Goal: Transaction & Acquisition: Obtain resource

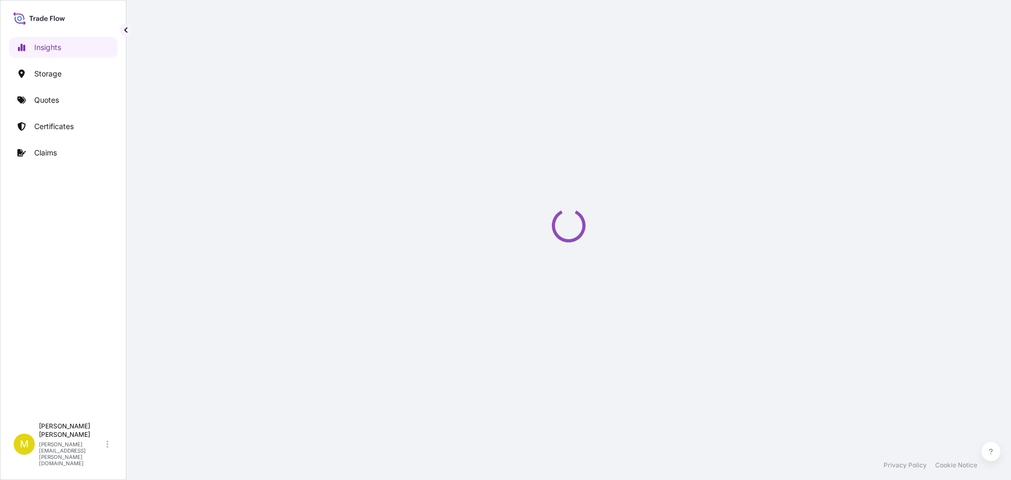
select select "2025"
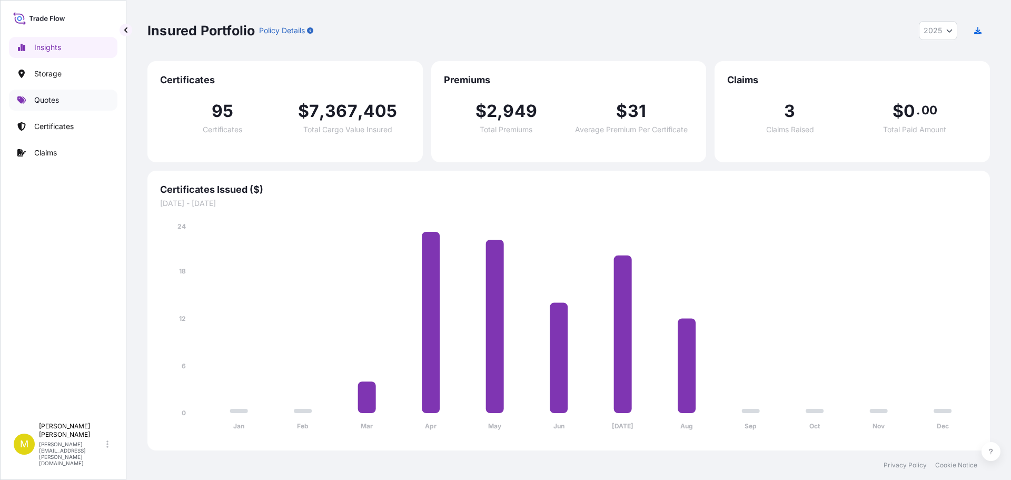
click at [48, 100] on p "Quotes" at bounding box center [46, 100] width 25 height 11
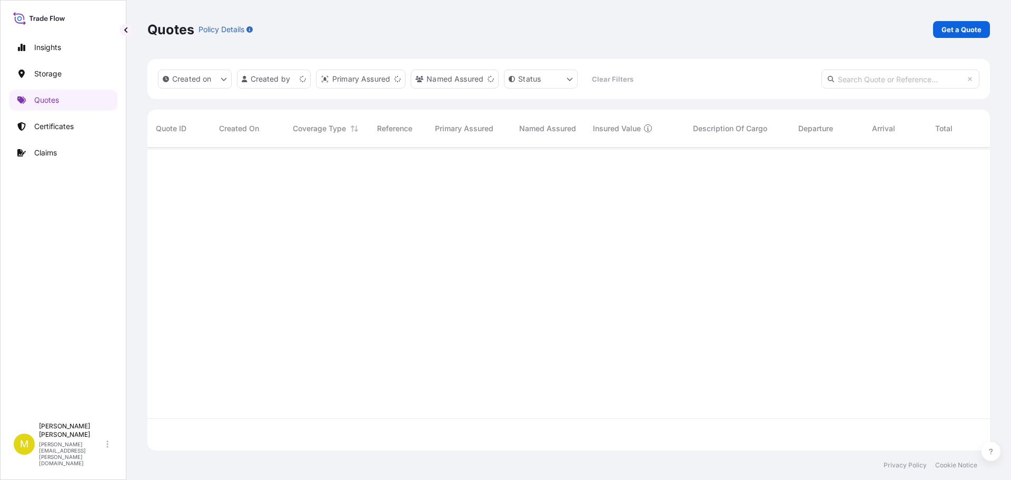
scroll to position [301, 834]
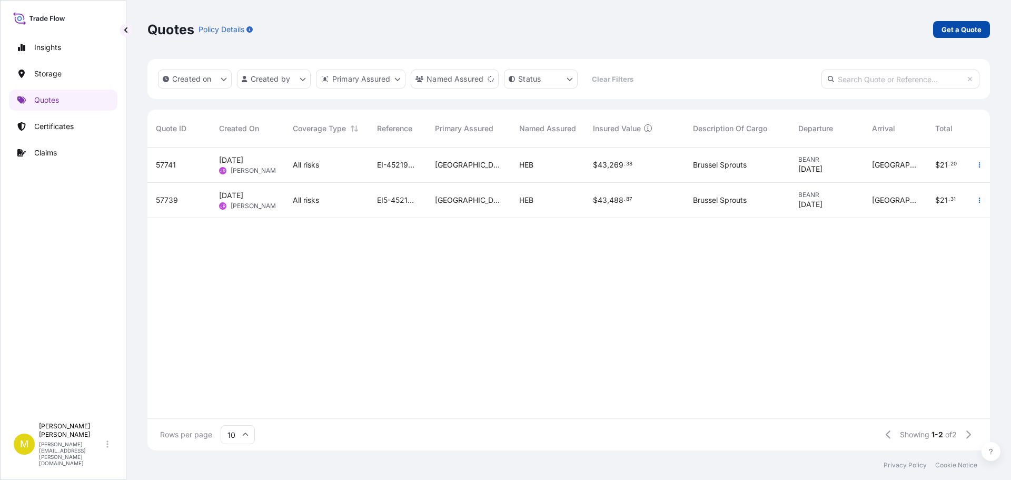
click at [961, 28] on p "Get a Quote" at bounding box center [961, 29] width 40 height 11
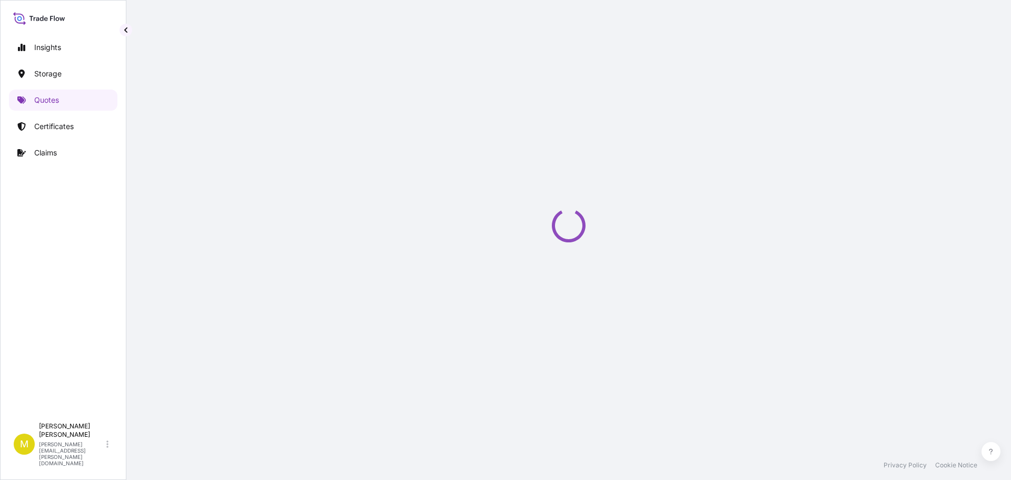
select select "Water"
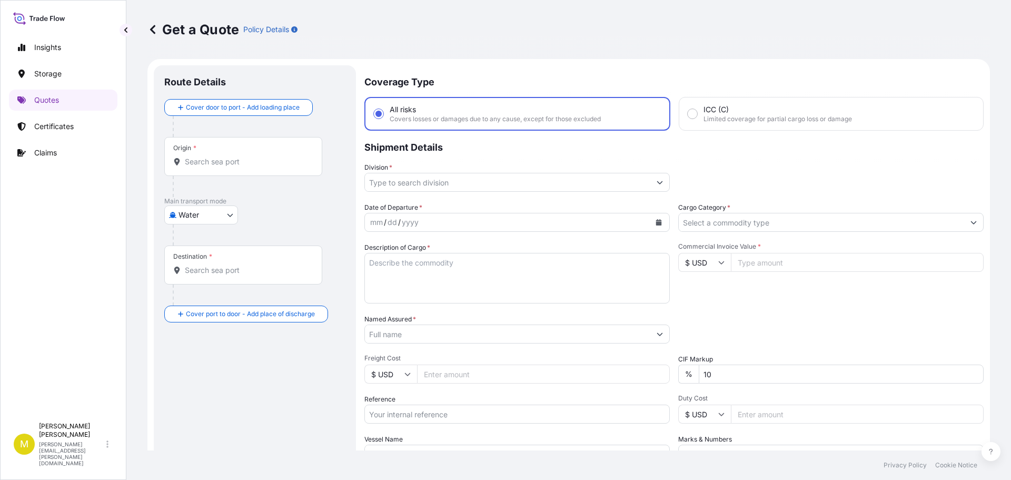
scroll to position [17, 0]
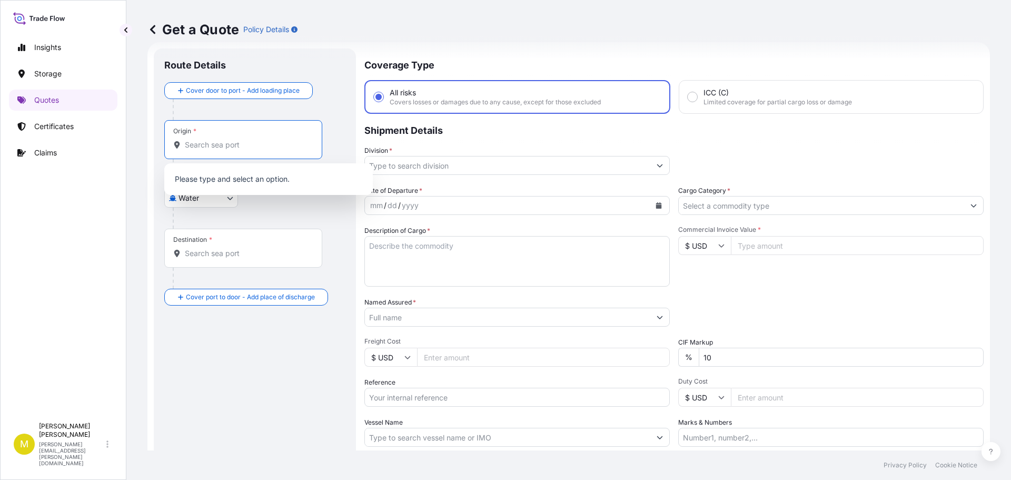
click at [225, 148] on input "Origin *" at bounding box center [247, 144] width 124 height 11
click at [607, 165] on input "Division *" at bounding box center [507, 165] width 285 height 19
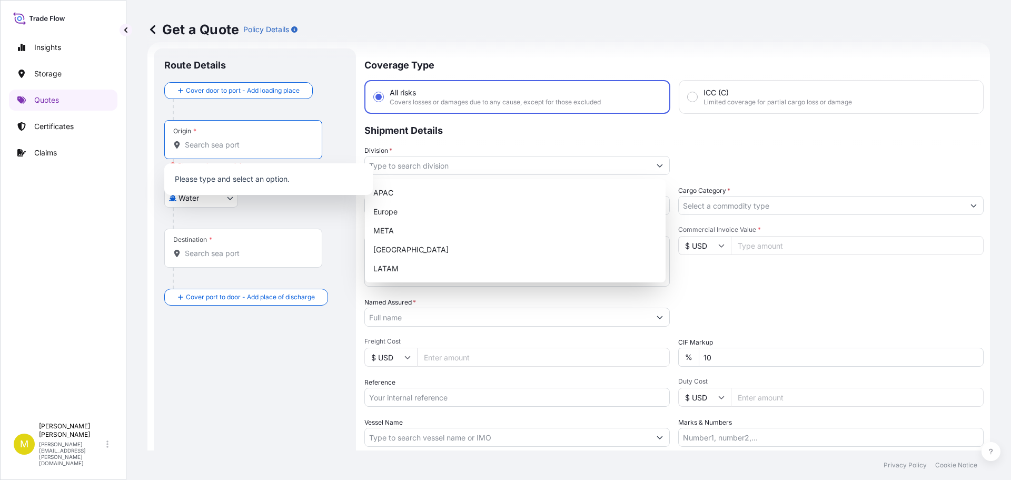
click at [224, 149] on input "Origin * Please select an origin" at bounding box center [247, 144] width 124 height 11
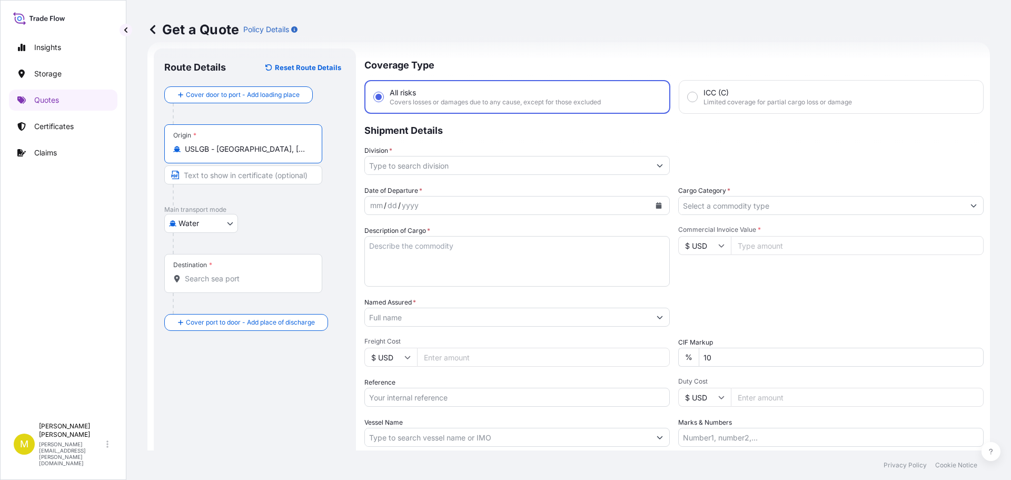
type input "USLGB - [GEOGRAPHIC_DATA], [GEOGRAPHIC_DATA]"
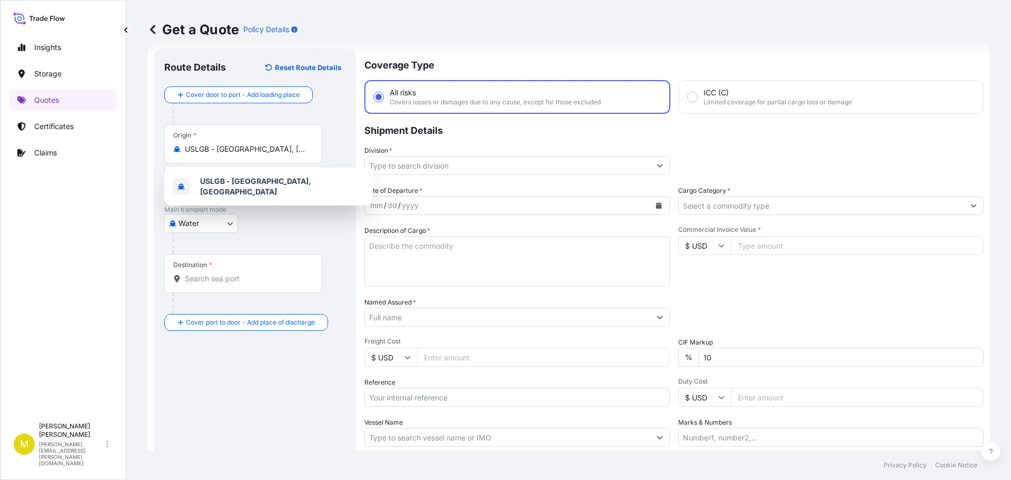
click at [278, 233] on div at bounding box center [259, 243] width 173 height 21
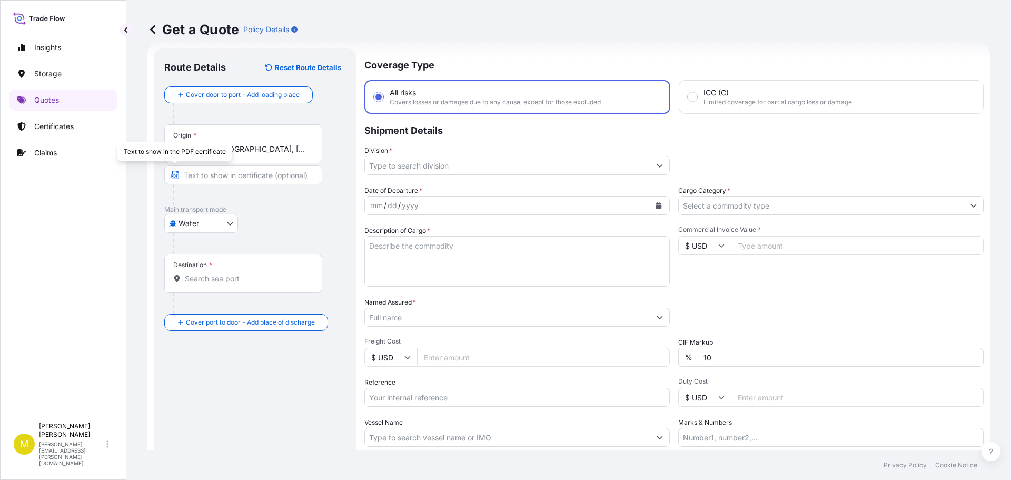
click at [197, 172] on input "Text to appear on certificate" at bounding box center [243, 174] width 158 height 19
type input "h"
click at [175, 176] on icon "button" at bounding box center [175, 175] width 8 height 8
click at [174, 173] on icon "button" at bounding box center [175, 175] width 8 height 8
click at [203, 275] on input "Destination *" at bounding box center [247, 278] width 124 height 11
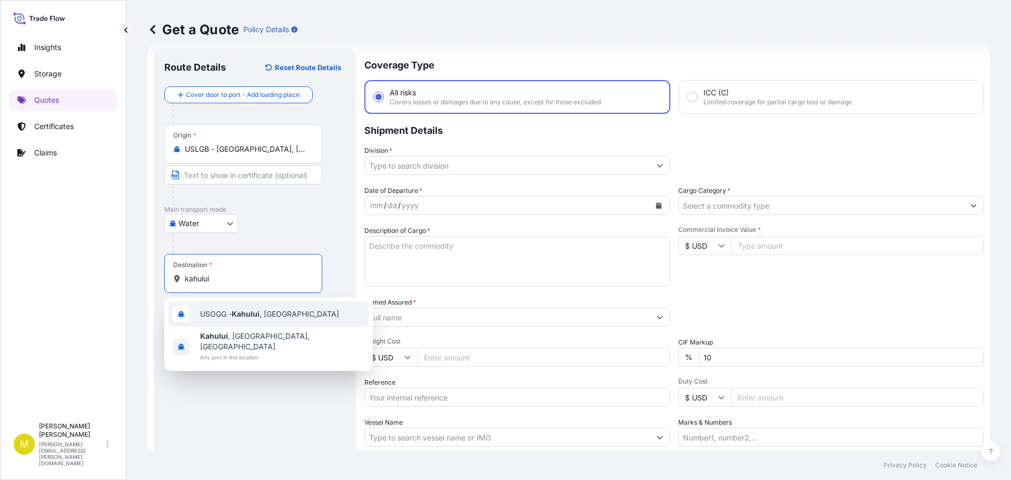
click at [226, 310] on span "USOGG - Kahului , [GEOGRAPHIC_DATA]" at bounding box center [269, 313] width 139 height 11
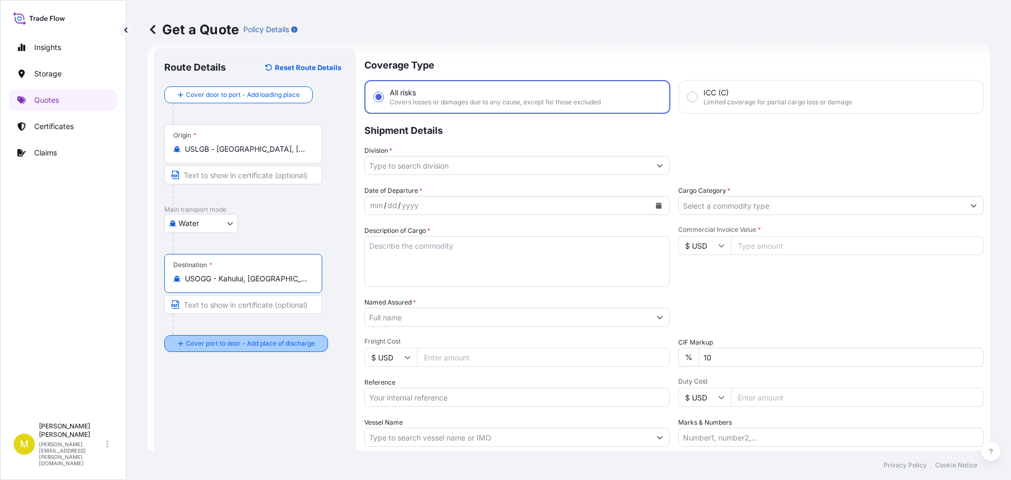
type input "USOGG - Kahului, [GEOGRAPHIC_DATA]"
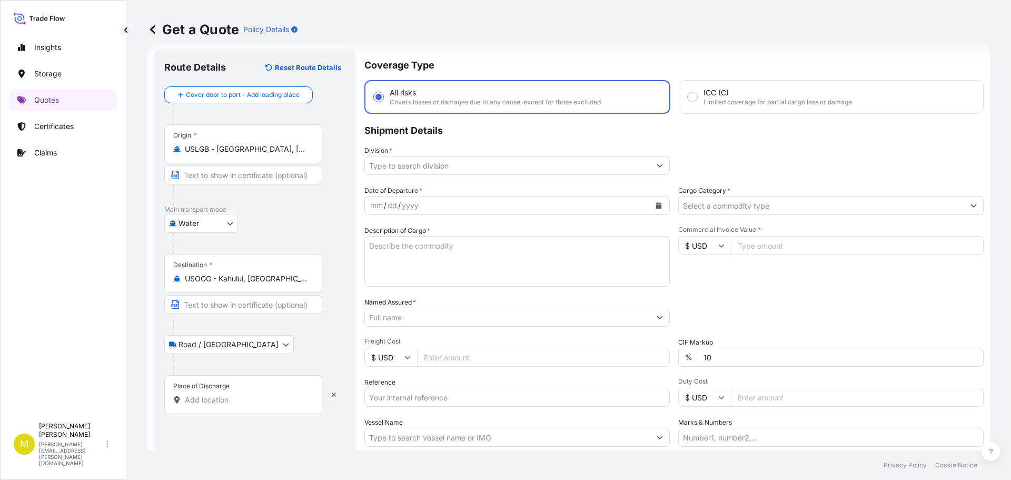
scroll to position [69, 0]
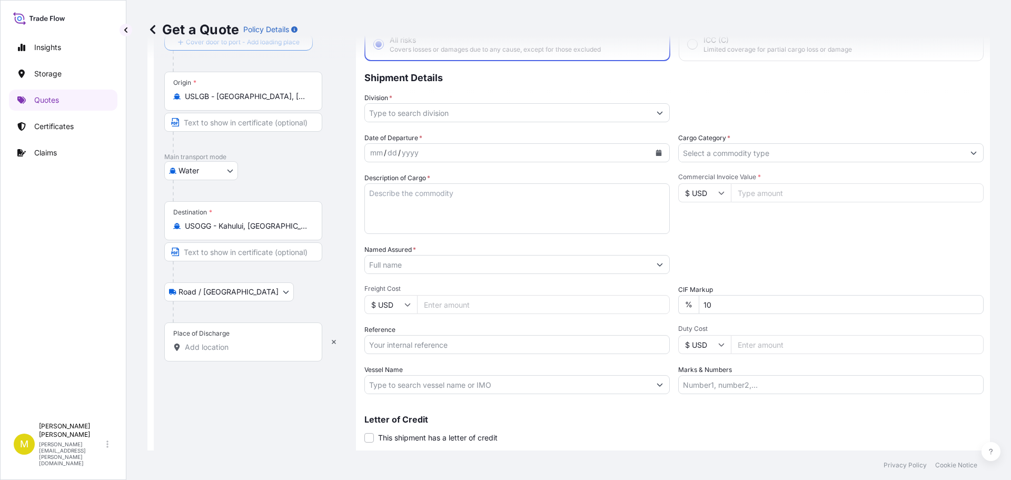
click at [219, 345] on input "Place of Discharge" at bounding box center [247, 347] width 124 height 11
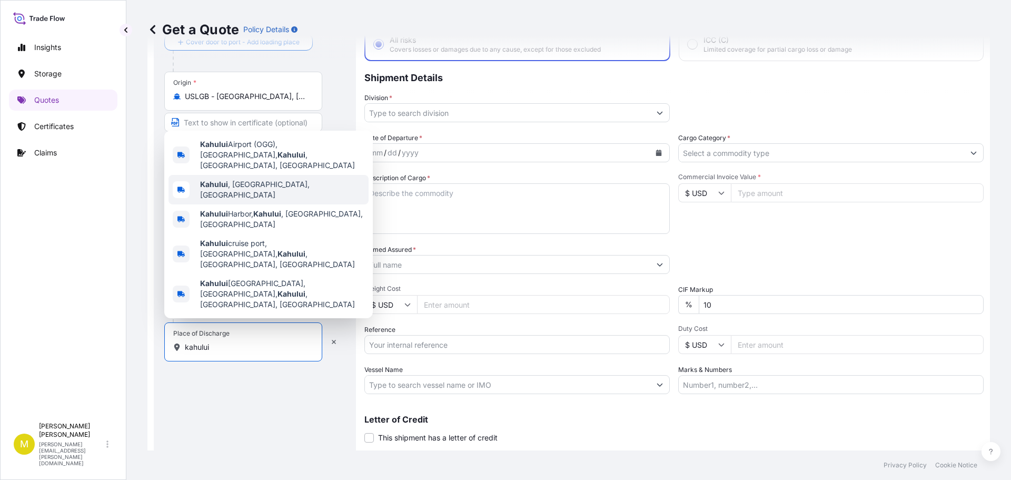
click at [238, 200] on span "[PERSON_NAME] , [GEOGRAPHIC_DATA], [GEOGRAPHIC_DATA]" at bounding box center [282, 189] width 164 height 21
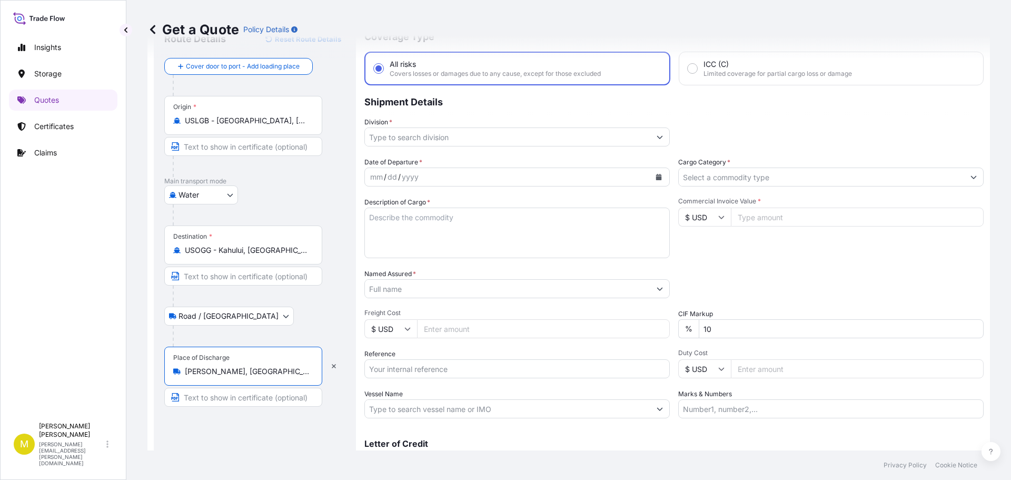
scroll to position [0, 0]
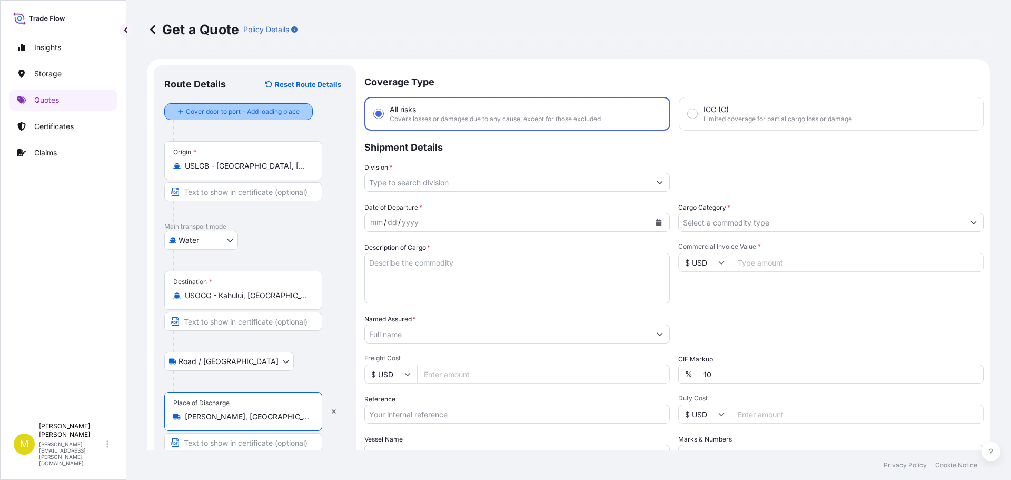
type input "[PERSON_NAME], [GEOGRAPHIC_DATA], [GEOGRAPHIC_DATA]"
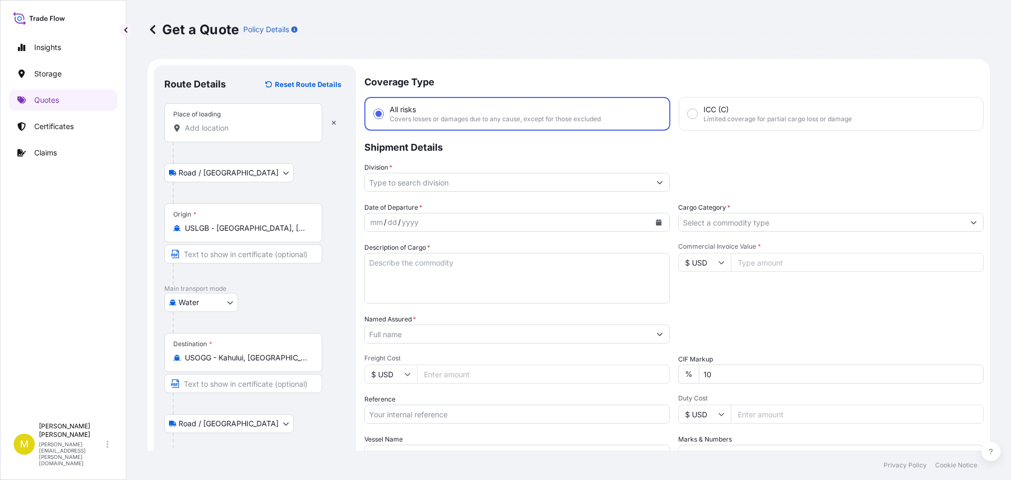
click at [211, 129] on input "Place of loading" at bounding box center [247, 128] width 124 height 11
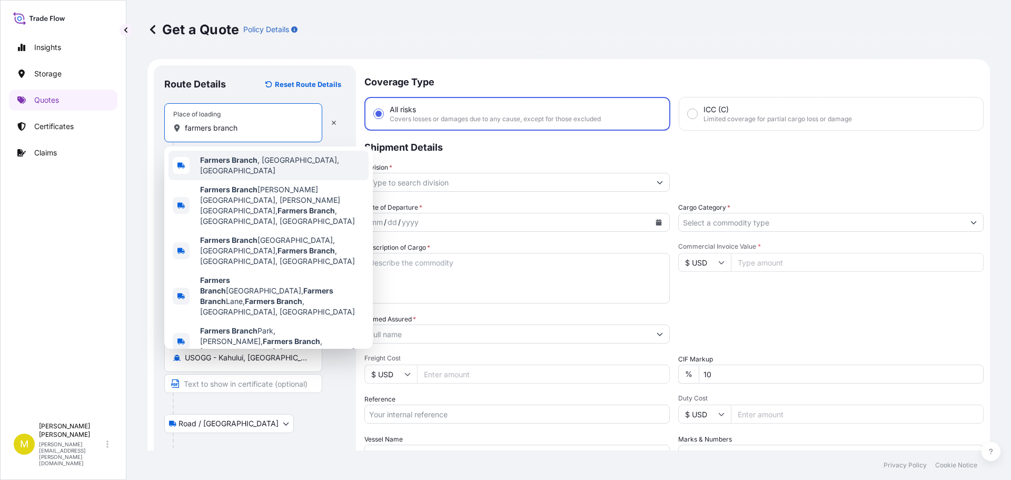
click at [235, 164] on b "Farmers Branch" at bounding box center [228, 159] width 57 height 9
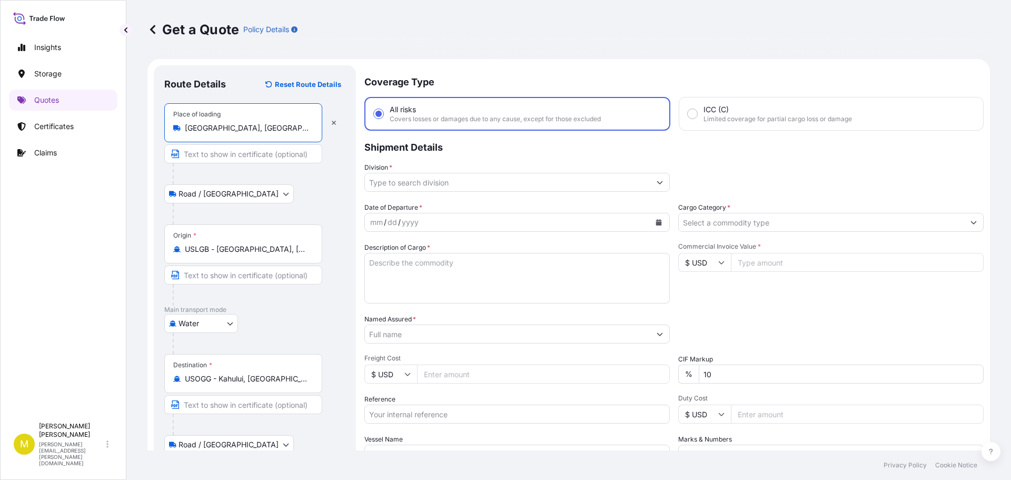
type input "[GEOGRAPHIC_DATA], [GEOGRAPHIC_DATA], [GEOGRAPHIC_DATA]"
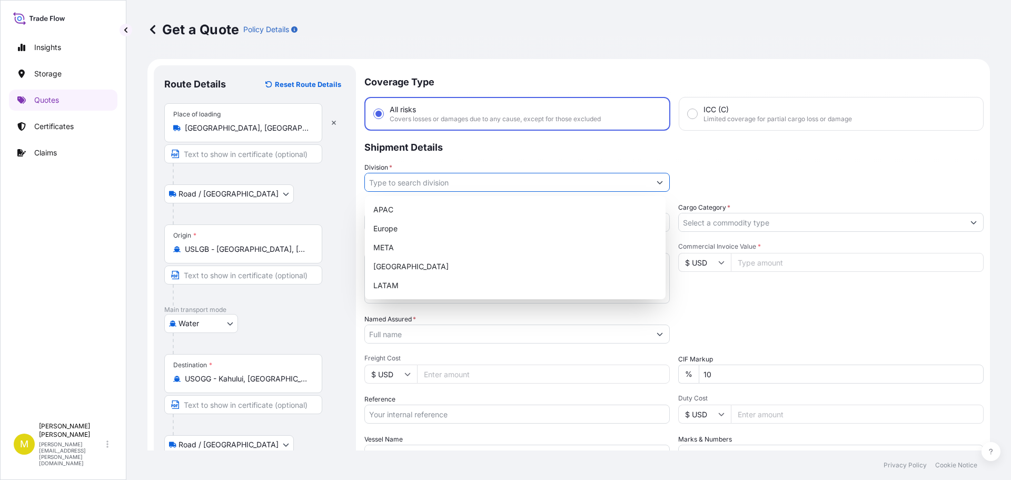
click at [420, 181] on input "Division *" at bounding box center [507, 182] width 285 height 19
click at [419, 266] on div "[GEOGRAPHIC_DATA]" at bounding box center [515, 266] width 292 height 19
type input "[GEOGRAPHIC_DATA]"
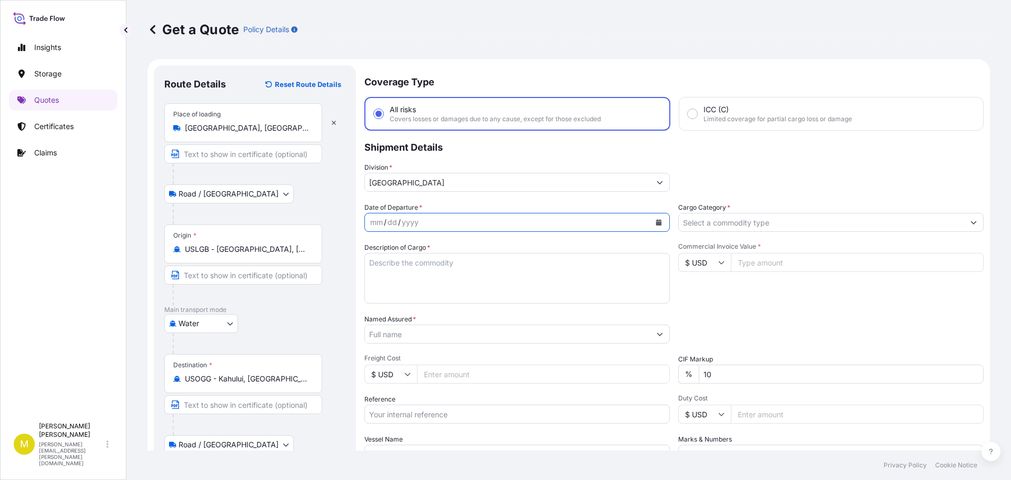
click at [656, 221] on icon "Calendar" at bounding box center [658, 222] width 6 height 6
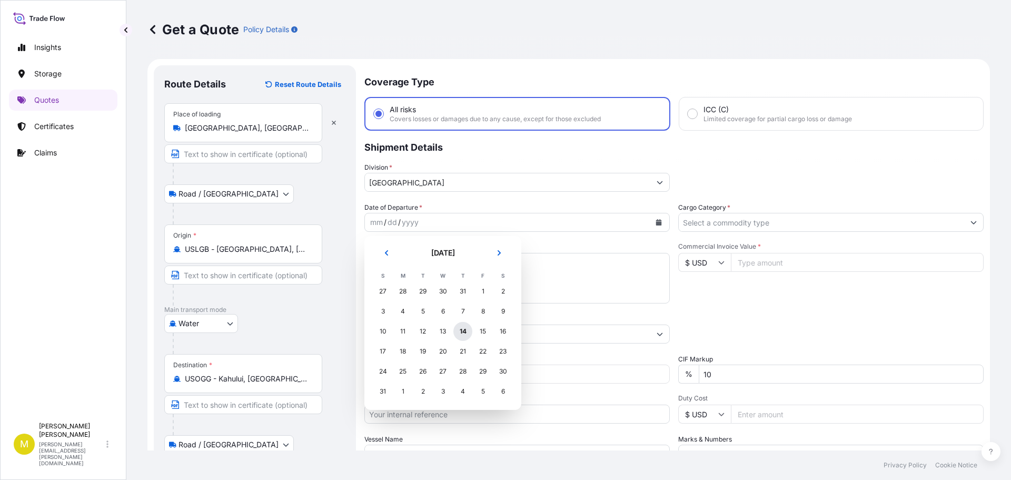
click at [463, 329] on div "14" at bounding box center [462, 331] width 19 height 19
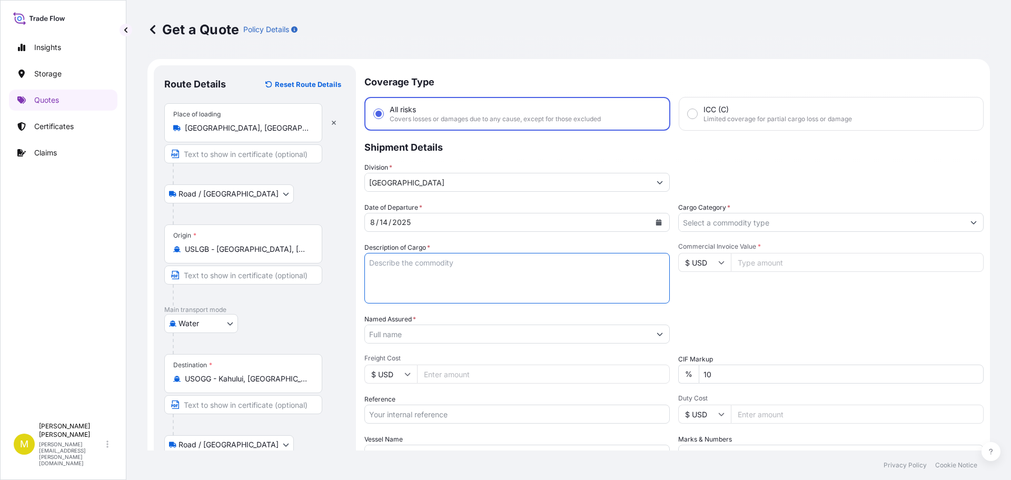
click at [435, 268] on textarea "Description of Cargo *" at bounding box center [516, 278] width 305 height 51
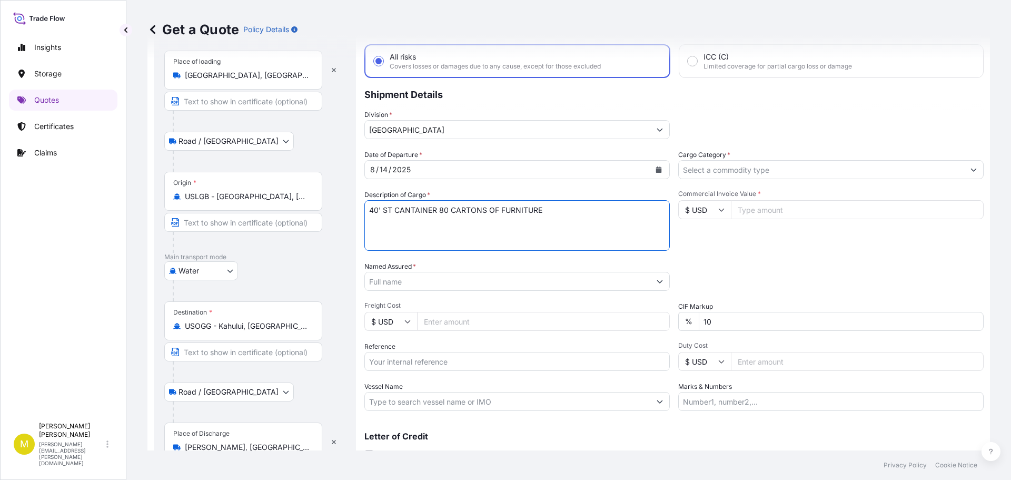
scroll to position [102, 0]
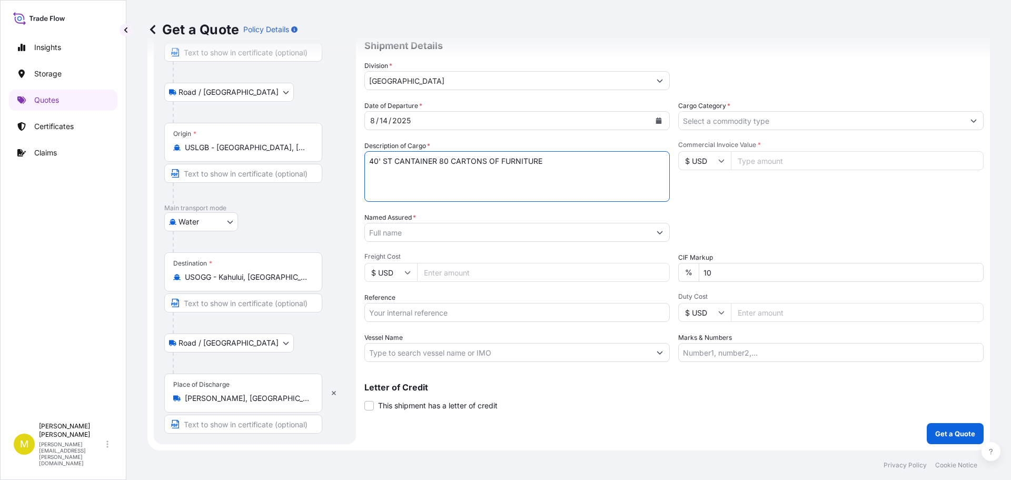
type textarea "40' ST CANTAINER 80 CARTONS OF FURNITURE"
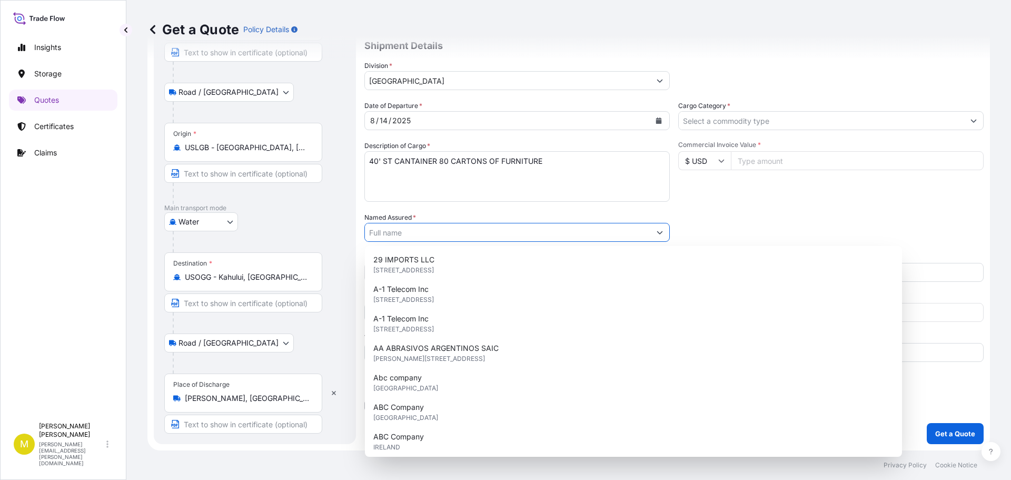
click at [404, 232] on input "Named Assured *" at bounding box center [507, 232] width 285 height 19
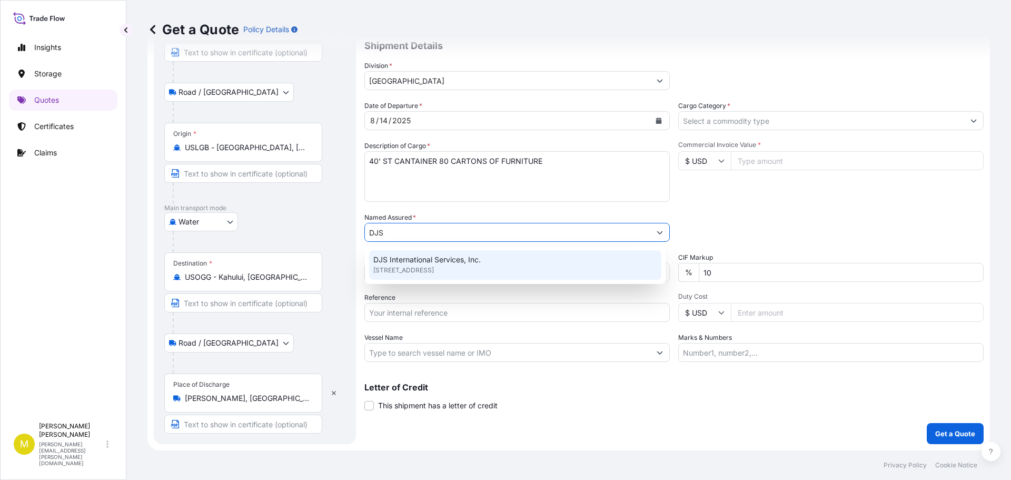
click at [407, 265] on span "[STREET_ADDRESS]" at bounding box center [403, 270] width 61 height 11
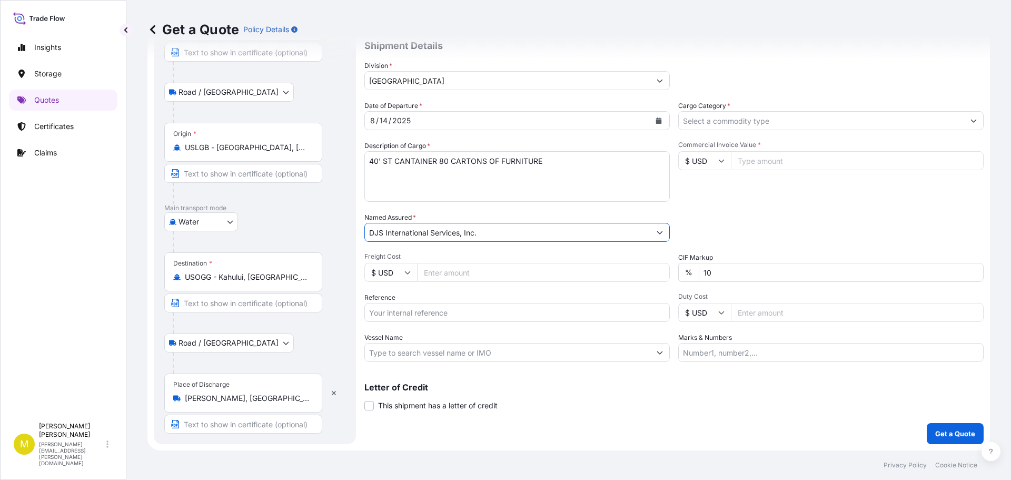
type input "DJS International Services, Inc."
click at [446, 269] on input "Freight Cost" at bounding box center [543, 272] width 253 height 19
type input "13693.00"
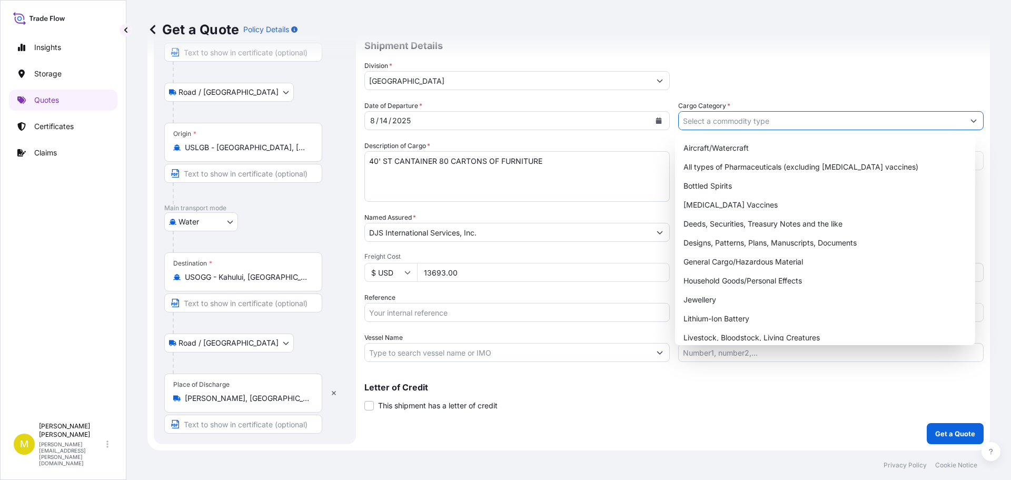
click at [763, 126] on input "Cargo Category *" at bounding box center [820, 120] width 285 height 19
click at [733, 261] on div "General Cargo/Hazardous Material" at bounding box center [825, 261] width 292 height 19
type input "General Cargo/Hazardous Material"
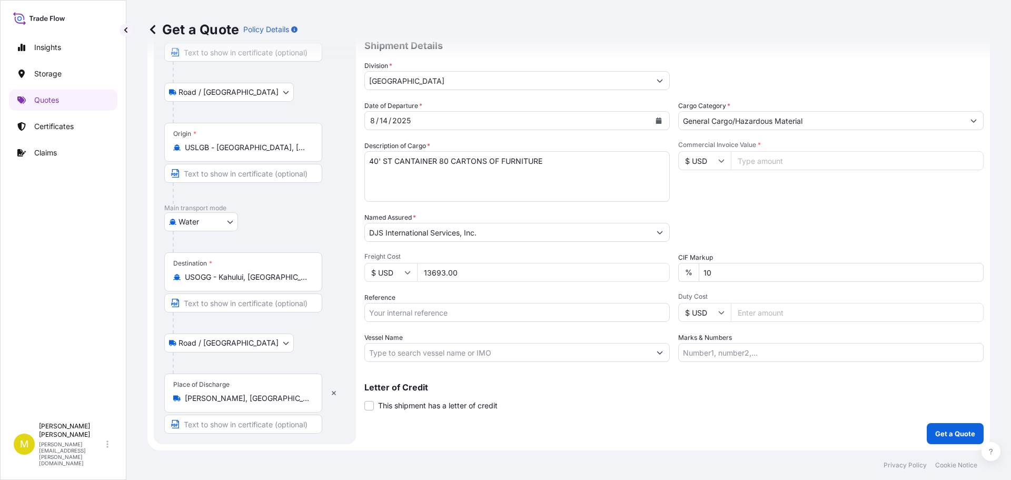
click at [747, 161] on input "Commercial Invoice Value *" at bounding box center [857, 160] width 253 height 19
click at [701, 224] on div "Packing Category Type to search a container mode Please select a primary mode o…" at bounding box center [830, 226] width 305 height 29
click at [753, 162] on input "70597.75" at bounding box center [857, 160] width 253 height 19
type input "56492.75"
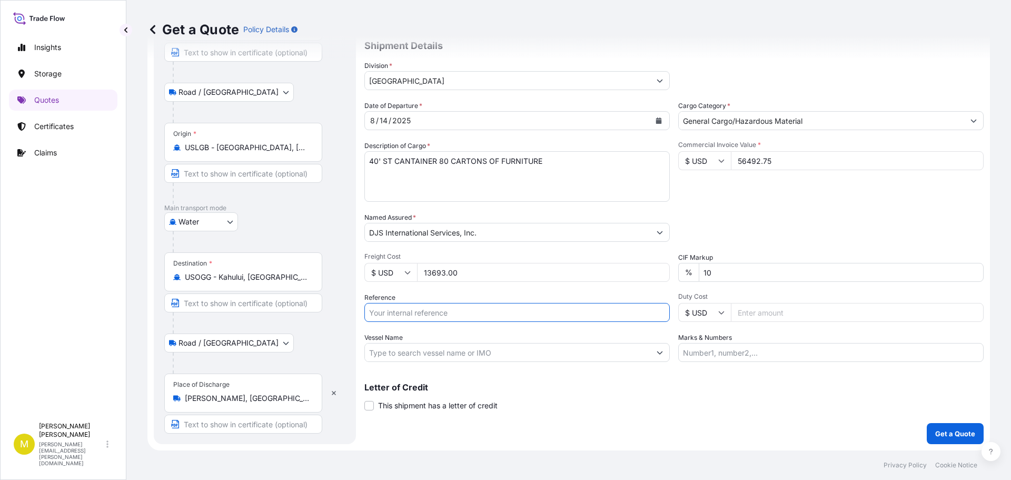
click at [419, 317] on input "Reference" at bounding box center [516, 312] width 305 height 19
type input "US91620860431"
click at [453, 352] on input "Vessel Name" at bounding box center [507, 352] width 285 height 19
click at [539, 355] on input "Vessel Name" at bounding box center [507, 352] width 285 height 19
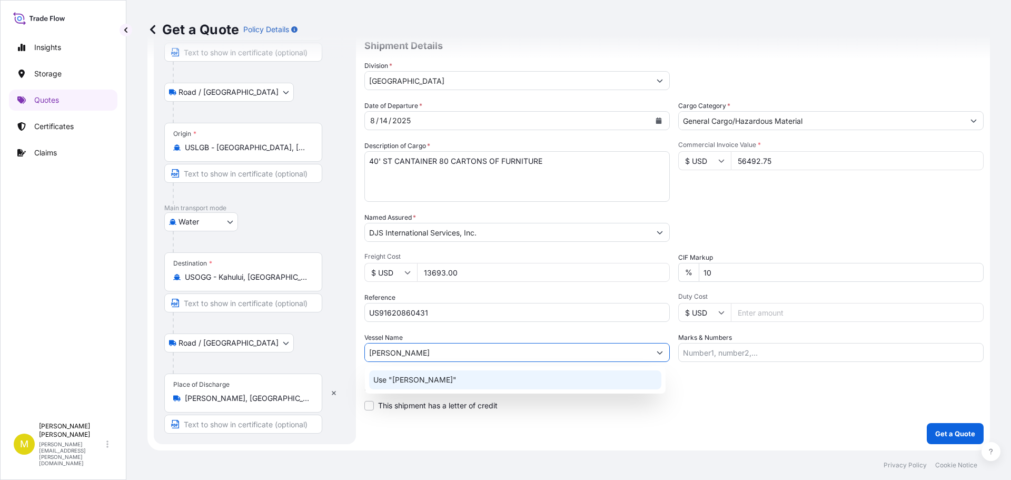
click at [391, 375] on p "Use "[PERSON_NAME]"" at bounding box center [414, 379] width 83 height 11
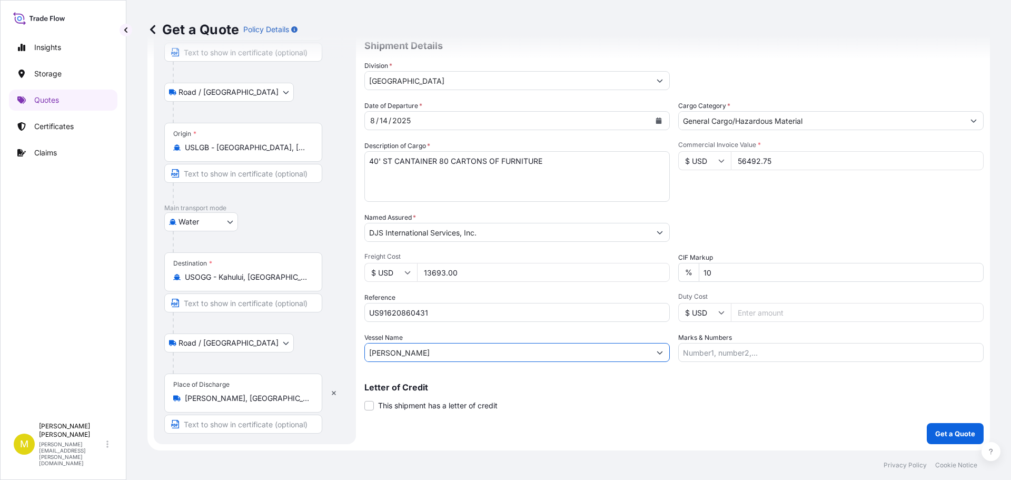
type input "[PERSON_NAME]"
click at [436, 313] on input "US91620860431" at bounding box center [516, 312] width 305 height 19
click at [713, 354] on input "Marks & Numbers" at bounding box center [830, 352] width 305 height 19
type input "BOOKING # 3227010604"
click at [424, 347] on input "[PERSON_NAME]" at bounding box center [507, 352] width 285 height 19
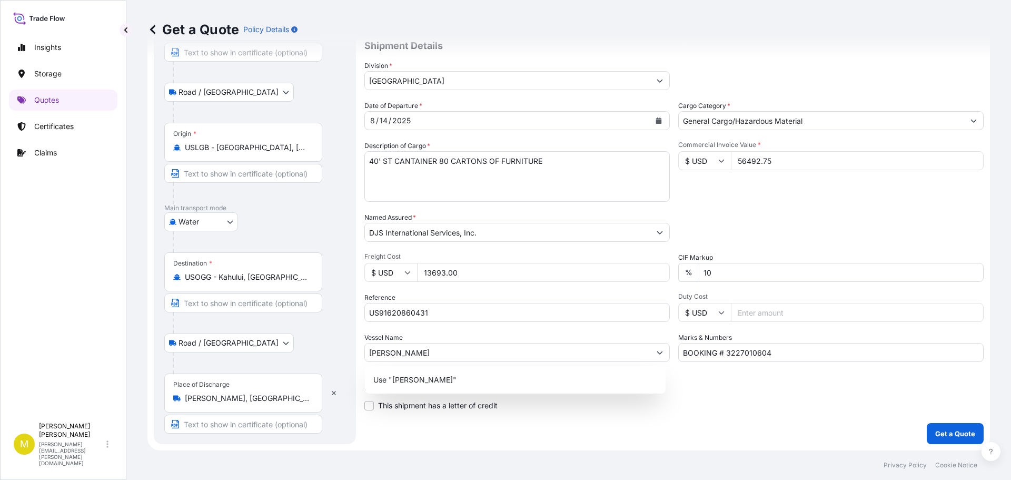
click at [750, 396] on div "Letter of Credit This shipment has a letter of credit Letter of credit * Letter…" at bounding box center [673, 397] width 619 height 28
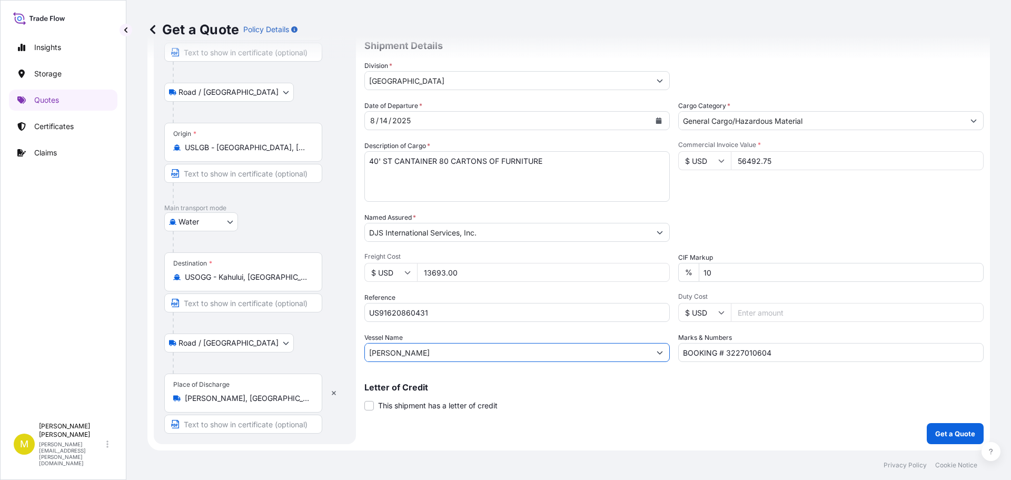
click at [428, 351] on input "[PERSON_NAME]" at bounding box center [507, 352] width 285 height 19
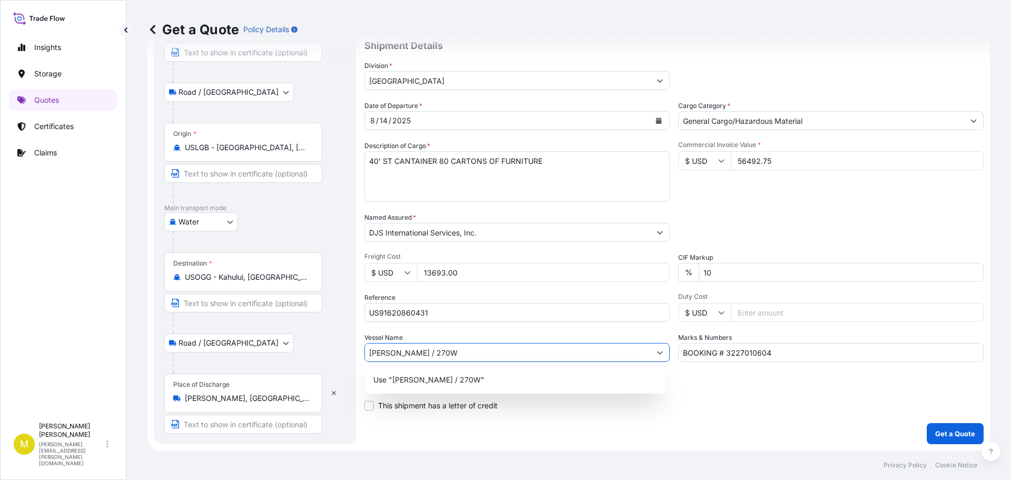
type input "[PERSON_NAME] / 270W"
click at [777, 388] on p "Letter of Credit" at bounding box center [673, 387] width 619 height 8
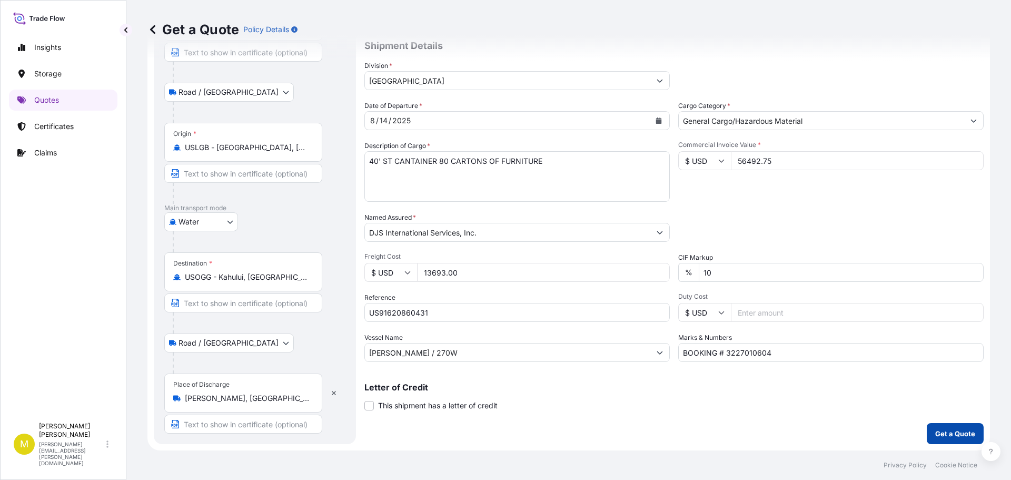
click at [946, 430] on p "Get a Quote" at bounding box center [955, 433] width 40 height 11
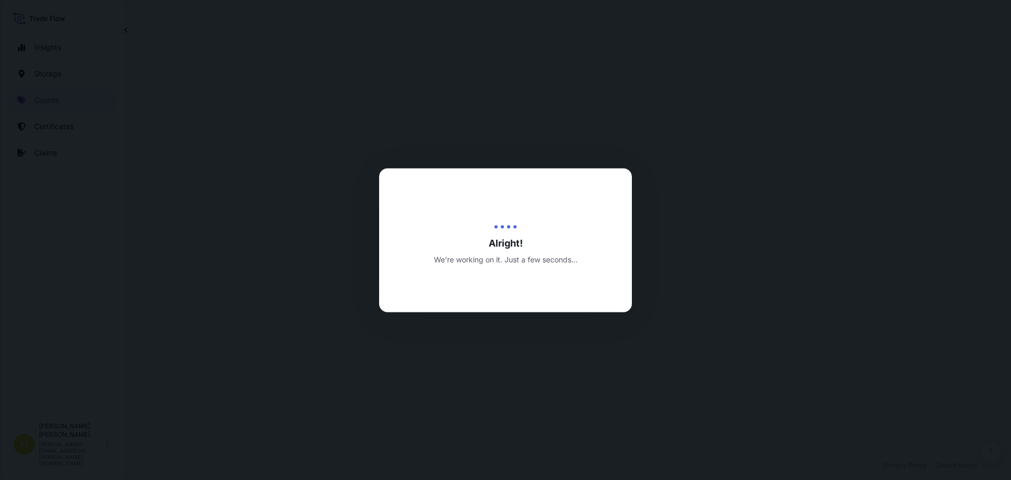
select select "Road / [GEOGRAPHIC_DATA]"
select select "Water"
select select "Road / [GEOGRAPHIC_DATA]"
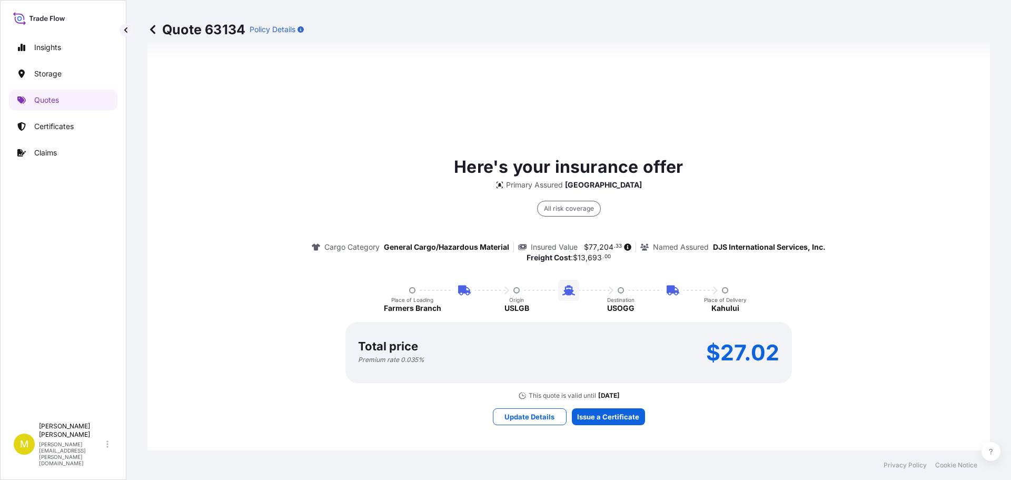
scroll to position [716, 0]
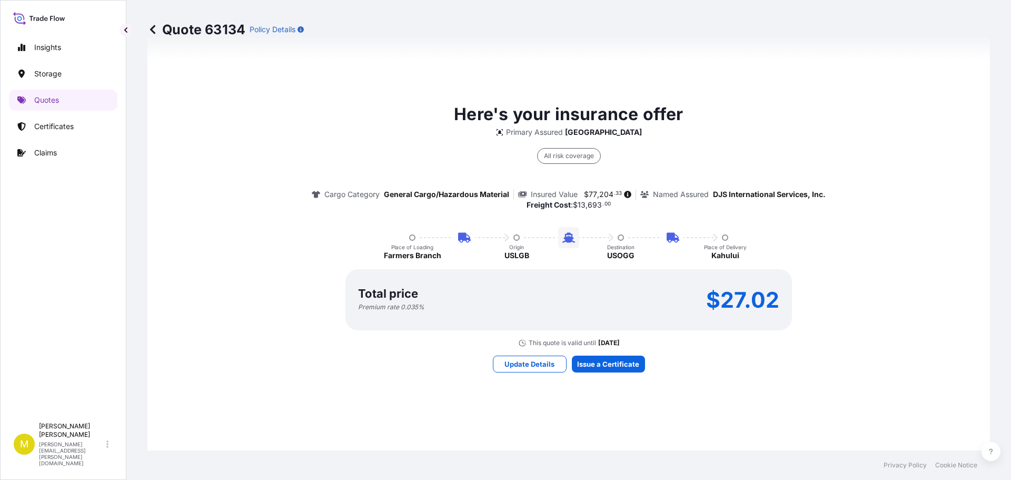
click at [621, 414] on div "Here's your insurance offer Primary Assured Dallas All risk coverage Cargo Cate…" at bounding box center [568, 237] width 813 height 760
click at [603, 415] on div "Here's your insurance offer Primary Assured Dallas All risk coverage Cargo Cate…" at bounding box center [568, 237] width 813 height 760
click at [597, 413] on div "Here's your insurance offer Primary Assured Dallas All risk coverage Cargo Cate…" at bounding box center [568, 237] width 813 height 760
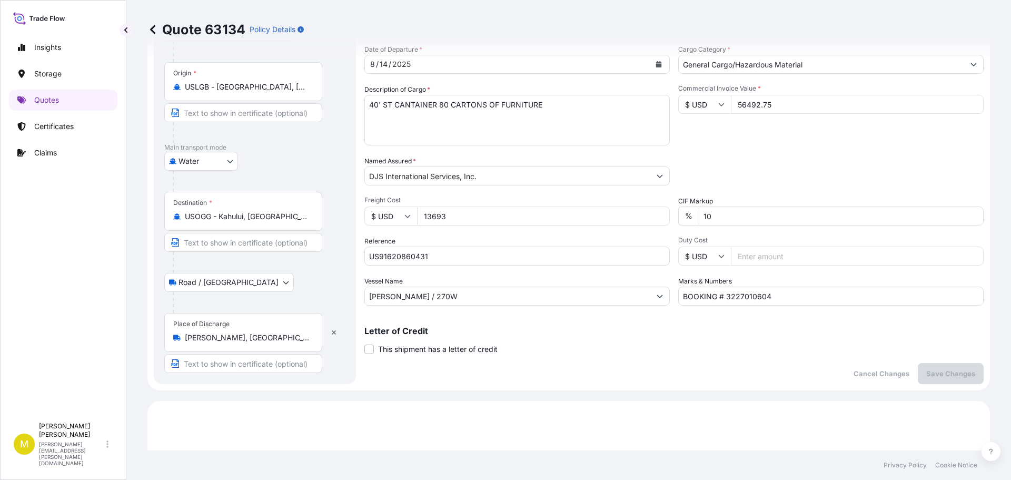
scroll to position [263, 0]
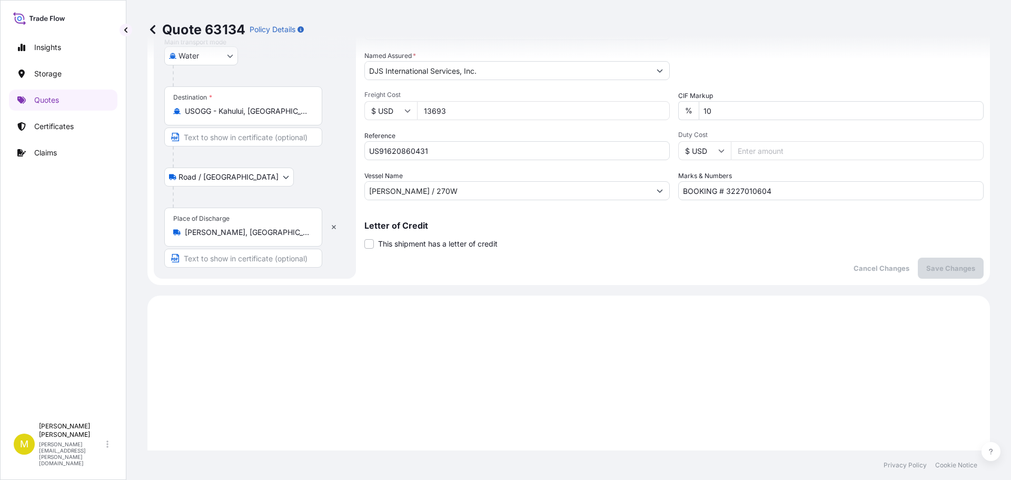
click at [790, 243] on div "Letter of Credit This shipment has a letter of credit Letter of credit * Letter…" at bounding box center [673, 235] width 619 height 28
click at [591, 240] on div "Letter of Credit This shipment has a letter of credit Letter of credit * Letter…" at bounding box center [673, 235] width 619 height 28
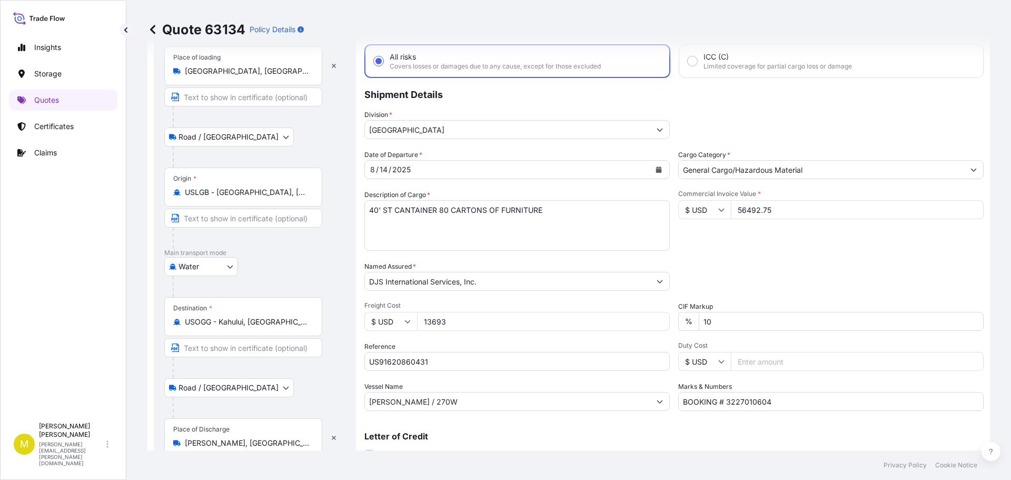
scroll to position [0, 0]
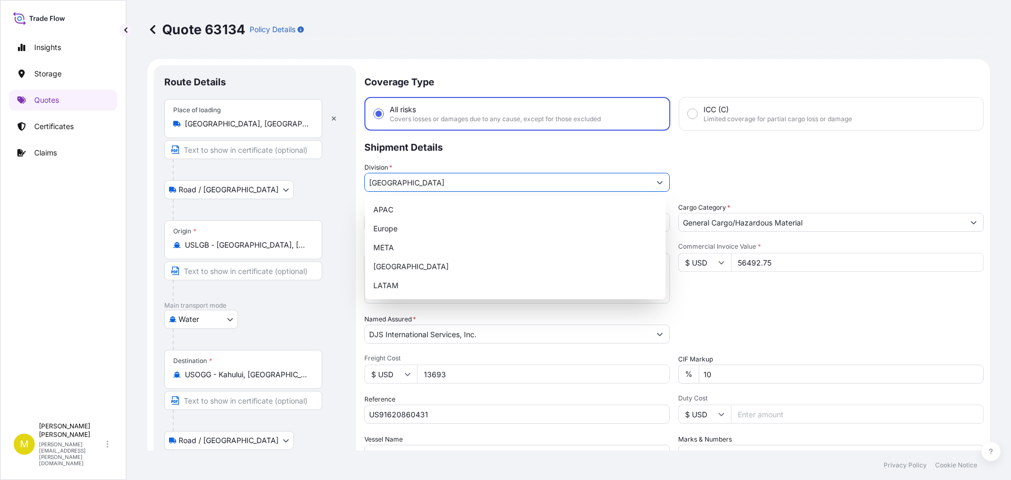
click at [436, 182] on input "[GEOGRAPHIC_DATA]" at bounding box center [507, 182] width 285 height 19
click at [742, 164] on div "Division *" at bounding box center [673, 176] width 619 height 29
click at [614, 177] on input "Division *" at bounding box center [507, 182] width 285 height 19
click at [401, 267] on div "[GEOGRAPHIC_DATA]" at bounding box center [515, 266] width 292 height 19
type input "[GEOGRAPHIC_DATA]"
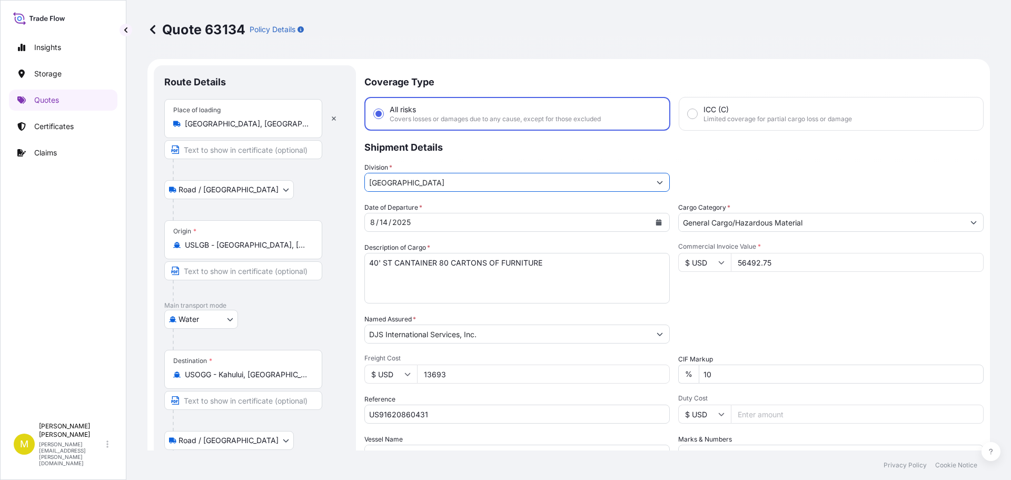
click at [793, 163] on div "Division * [GEOGRAPHIC_DATA]" at bounding box center [673, 176] width 619 height 29
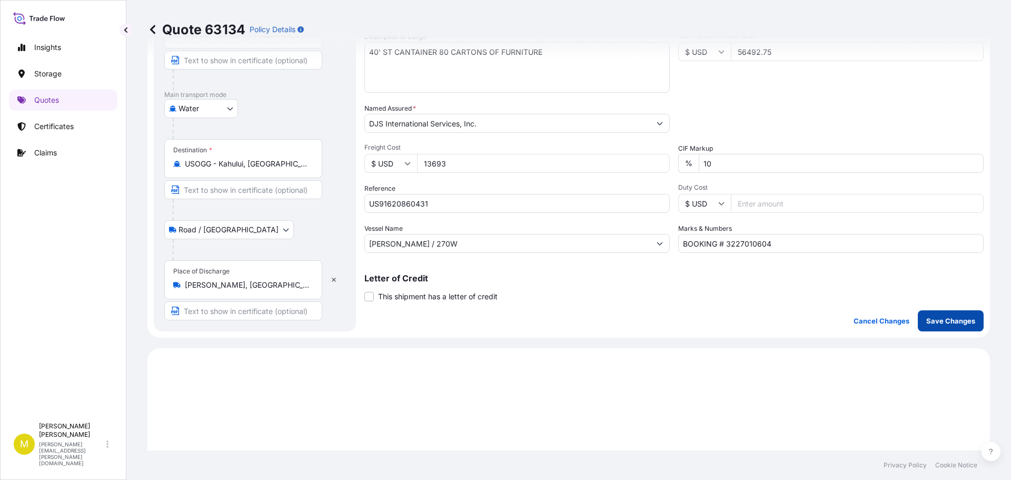
click at [960, 326] on button "Save Changes" at bounding box center [950, 320] width 66 height 21
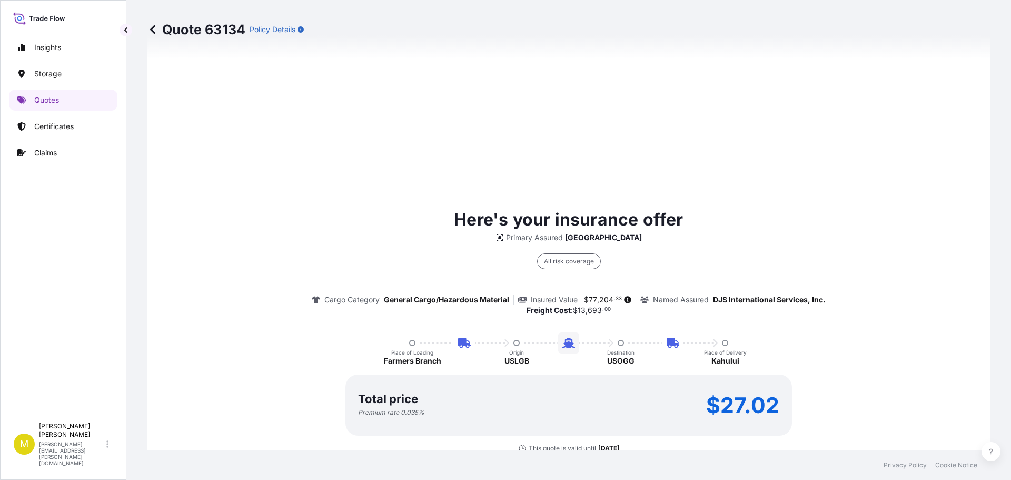
scroll to position [716, 0]
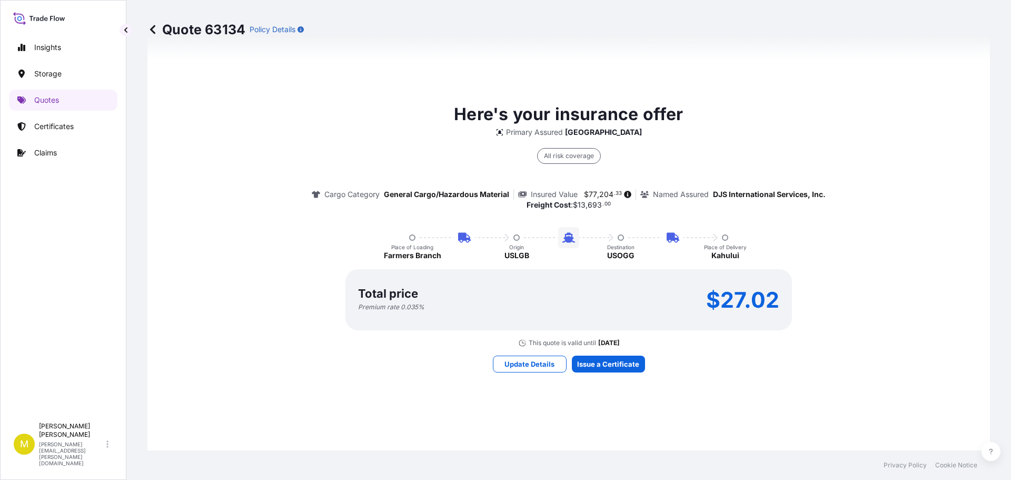
select select "Road / [GEOGRAPHIC_DATA]"
select select "Water"
select select "Road / [GEOGRAPHIC_DATA]"
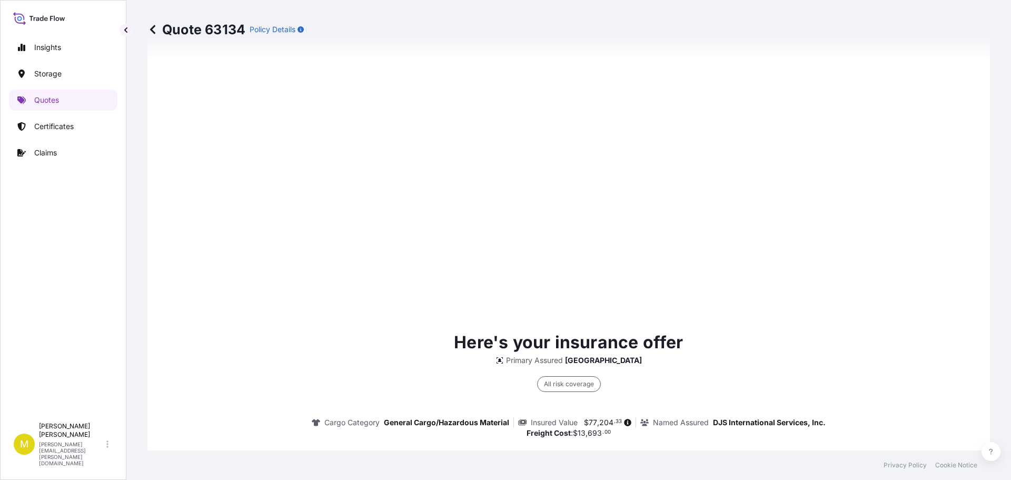
scroll to position [1600, 0]
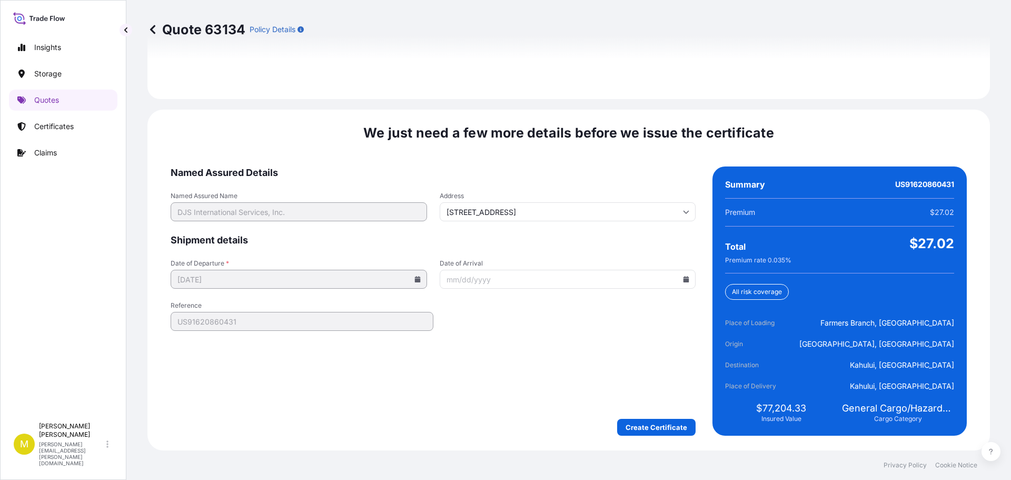
click at [683, 278] on icon at bounding box center [686, 279] width 6 height 6
click at [517, 306] on button at bounding box center [509, 313] width 17 height 17
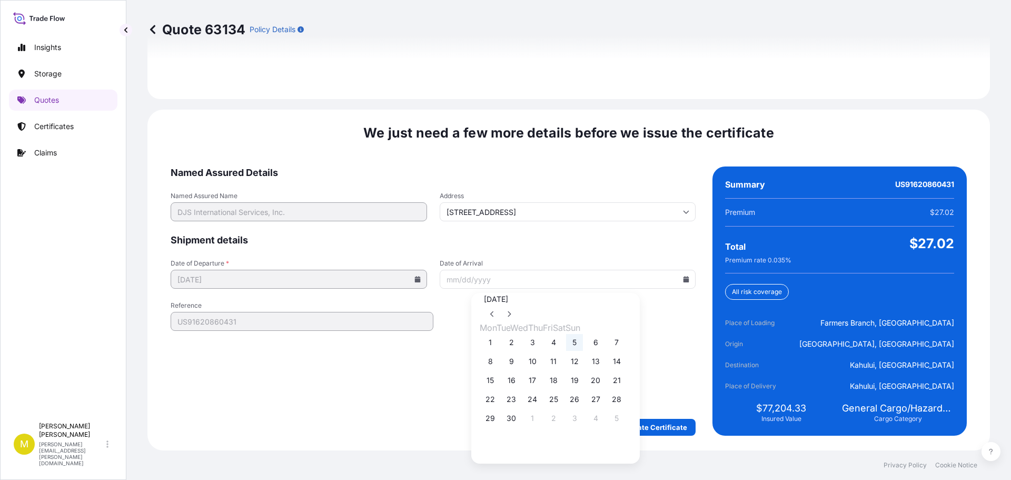
click at [583, 351] on button "5" at bounding box center [574, 342] width 17 height 17
type input "[DATE]"
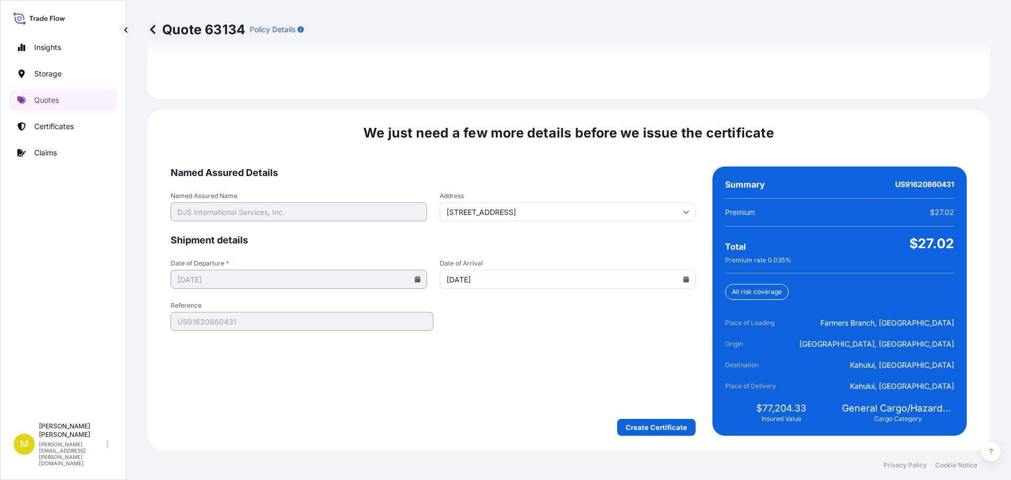
click at [501, 346] on form "Named Assured Details Named Assured Name DJS International Services, Inc. Addre…" at bounding box center [433, 300] width 525 height 269
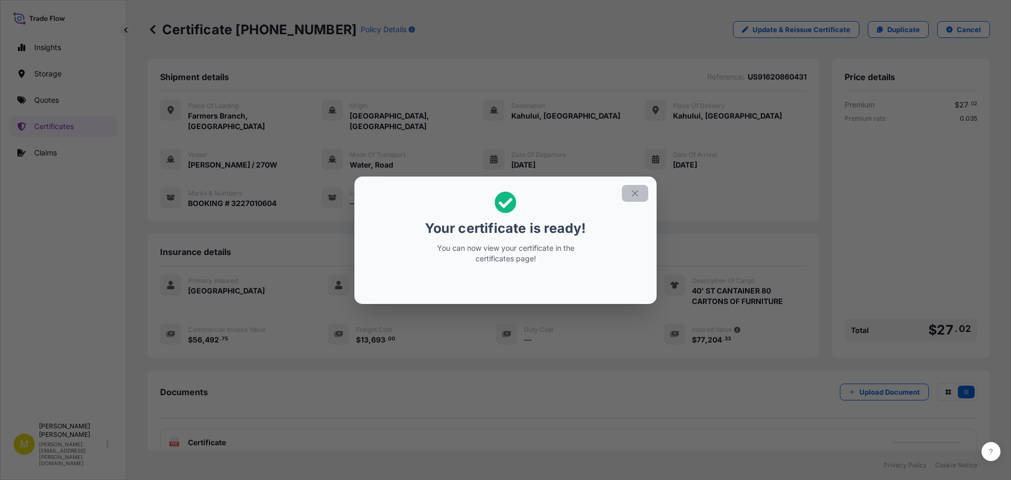
click at [634, 193] on icon "button" at bounding box center [634, 192] width 9 height 9
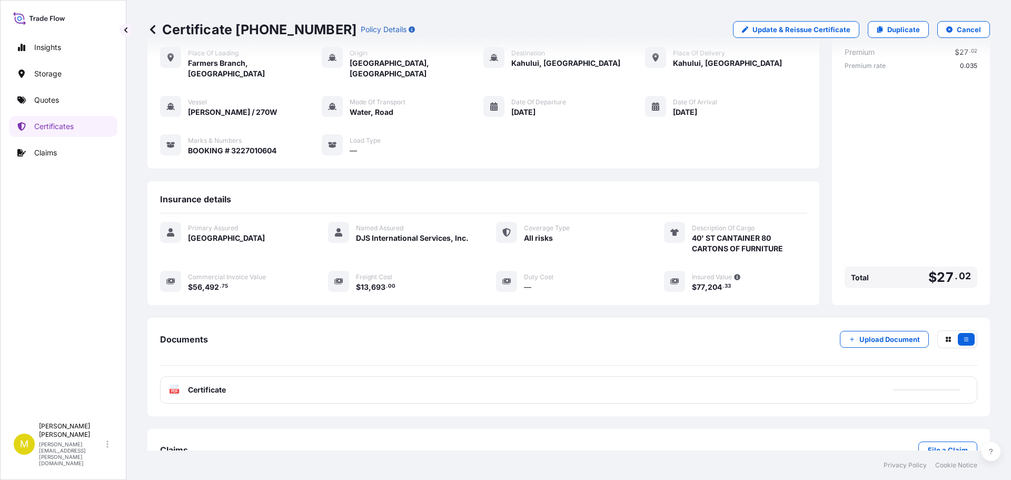
scroll to position [74, 0]
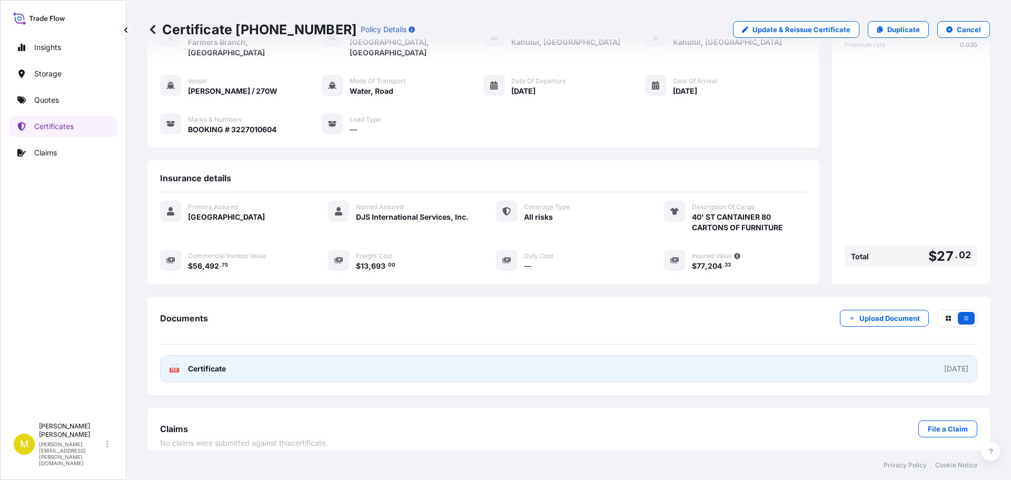
click at [208, 363] on span "Certificate" at bounding box center [207, 368] width 38 height 11
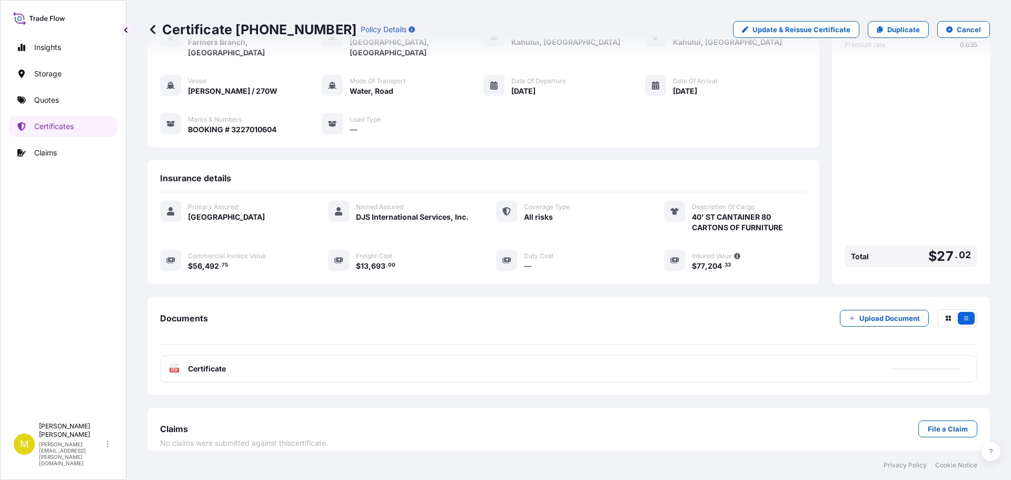
scroll to position [0, 0]
